Goal: Transaction & Acquisition: Purchase product/service

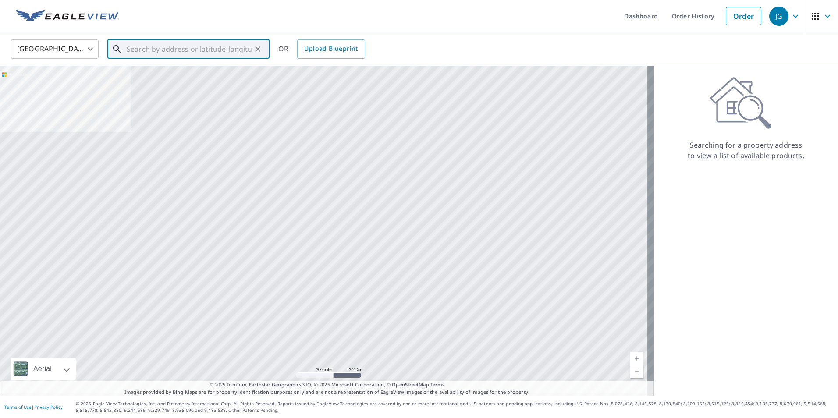
paste input "[STREET_ADDRESS]"
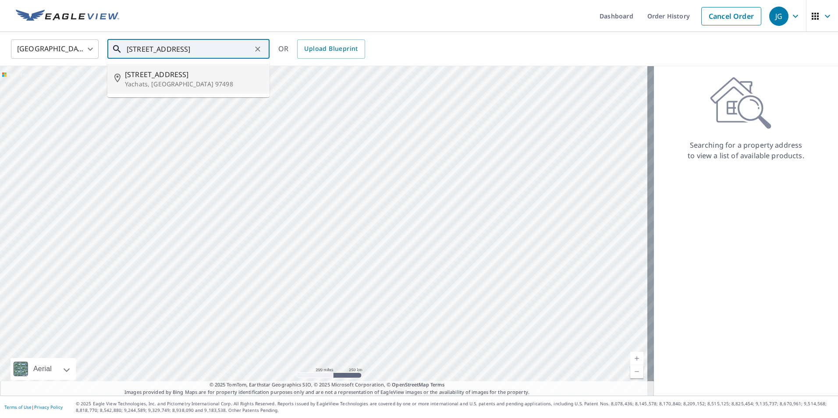
click at [190, 68] on li "[STREET_ADDRESS]" at bounding box center [188, 79] width 162 height 30
type input "[STREET_ADDRESS]"
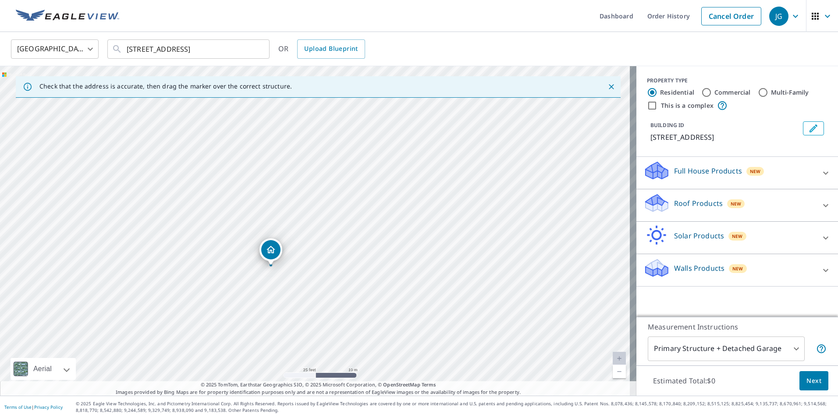
click at [760, 206] on div "Roof Products New" at bounding box center [729, 205] width 172 height 25
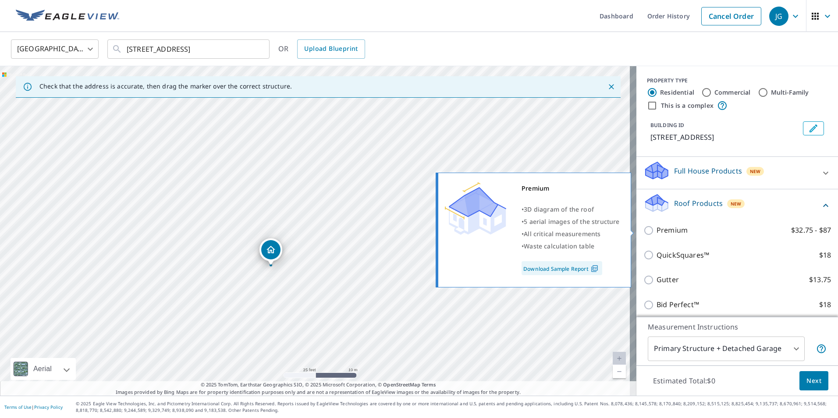
click at [643, 233] on input "Premium $32.75 - $87" at bounding box center [649, 230] width 13 height 11
checkbox input "true"
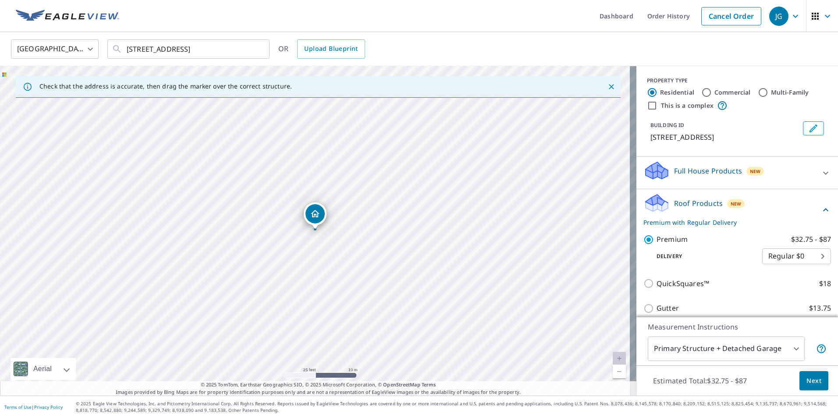
click at [806, 382] on span "Next" at bounding box center [813, 380] width 15 height 11
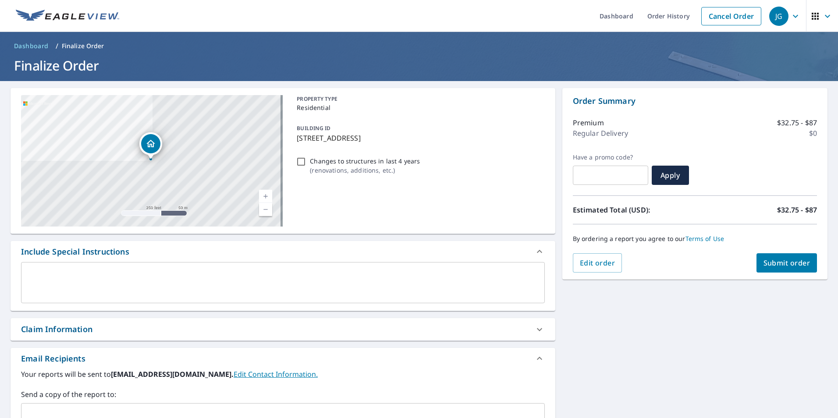
click at [796, 262] on span "Submit order" at bounding box center [786, 263] width 47 height 10
